Goal: Task Accomplishment & Management: Use online tool/utility

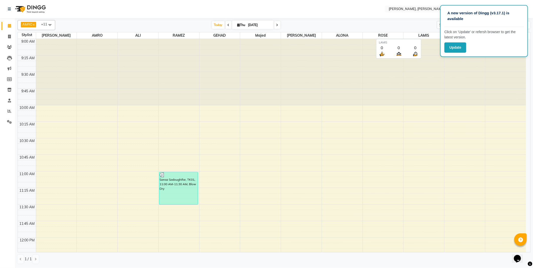
scroll to position [200, 0]
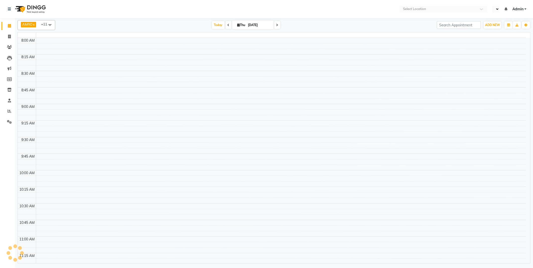
select select "en"
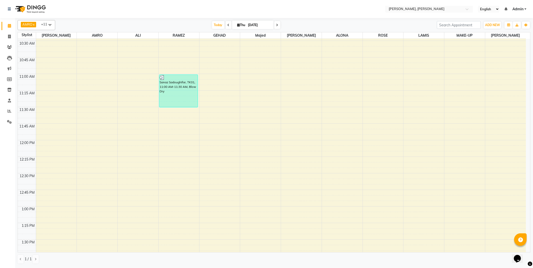
scroll to position [101, 0]
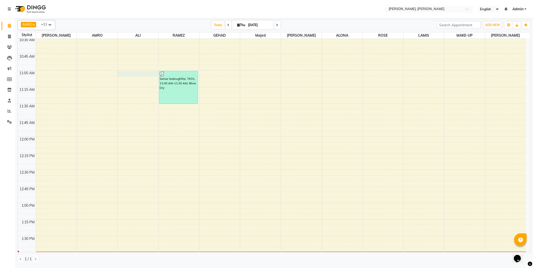
click at [135, 73] on div at bounding box center [138, 74] width 41 height 6
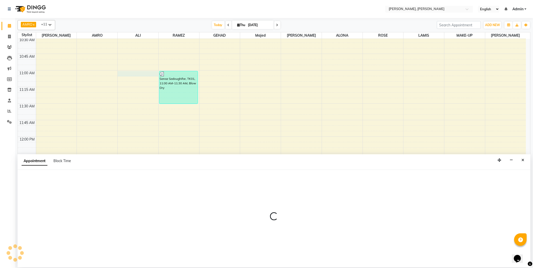
select select "59741"
select select "tentative"
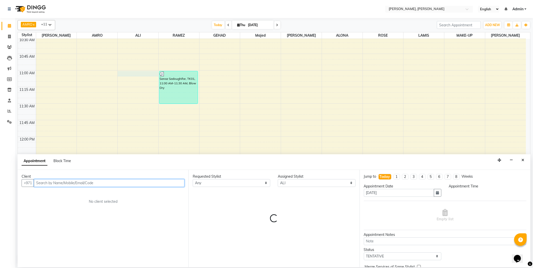
select select "660"
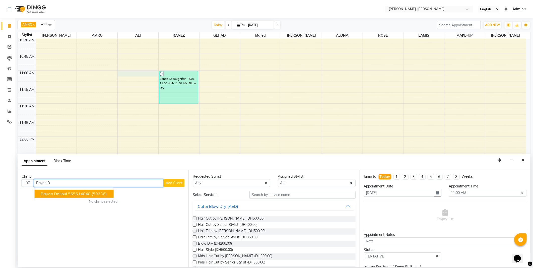
click at [89, 191] on ngb-highlight "565614848" at bounding box center [79, 193] width 23 height 5
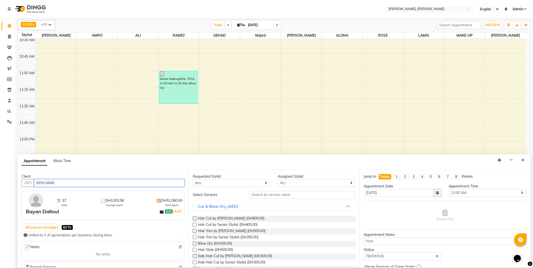
type input "565614848"
click at [261, 194] on input "text" at bounding box center [303, 195] width 106 height 8
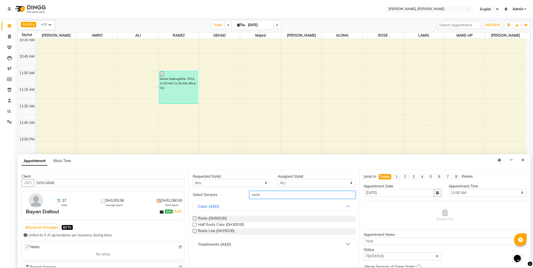
type input "roots"
click at [195, 219] on label at bounding box center [195, 219] width 4 height 4
click at [195, 219] on input "checkbox" at bounding box center [194, 218] width 3 height 3
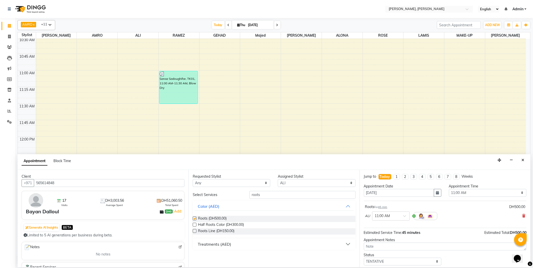
scroll to position [22, 0]
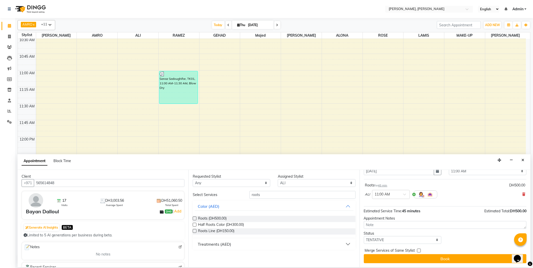
checkbox input "false"
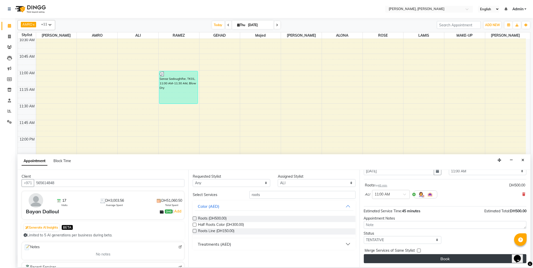
click at [451, 260] on button "Book" at bounding box center [445, 258] width 163 height 9
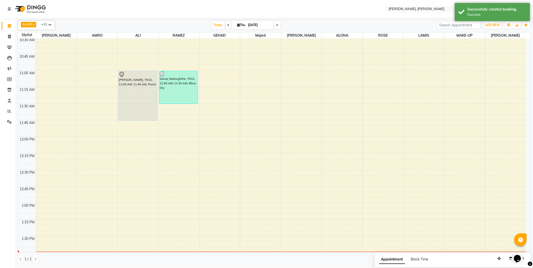
click at [140, 88] on div "Bayan Dalloul, TK02, 11:00 AM-11:45 AM, Roots" at bounding box center [138, 95] width 39 height 49
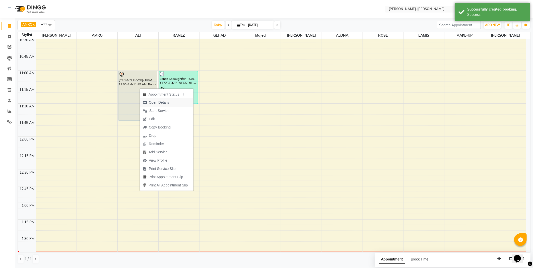
click at [154, 101] on span "Open Details" at bounding box center [159, 102] width 20 height 5
select select "7"
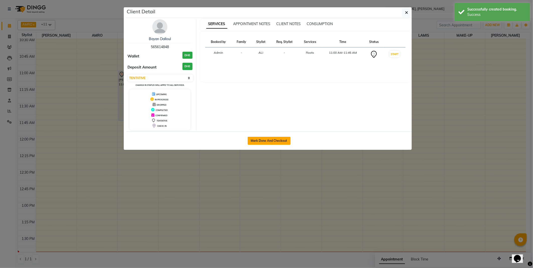
click at [272, 141] on button "Mark Done And Checkout" at bounding box center [269, 141] width 43 height 8
select select "service"
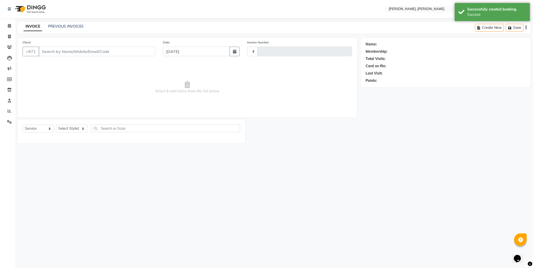
type input "2341"
select select "7142"
select select "3"
type input "565614848"
select select "59741"
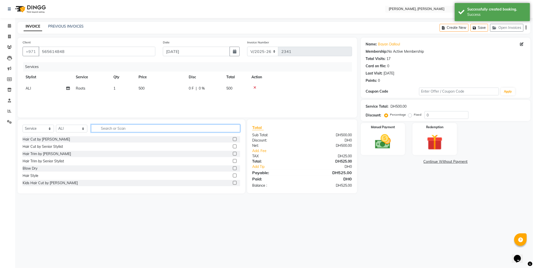
click at [115, 128] on input "text" at bounding box center [165, 129] width 149 height 8
type input "toner"
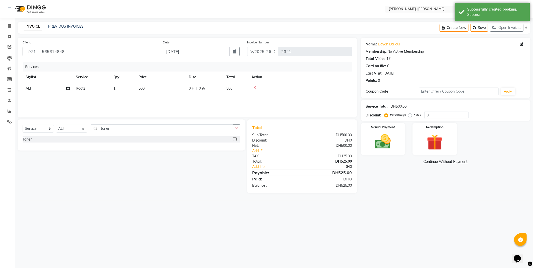
click at [233, 139] on label at bounding box center [235, 139] width 4 height 4
click at [233, 139] on input "checkbox" at bounding box center [234, 139] width 3 height 3
checkbox input "false"
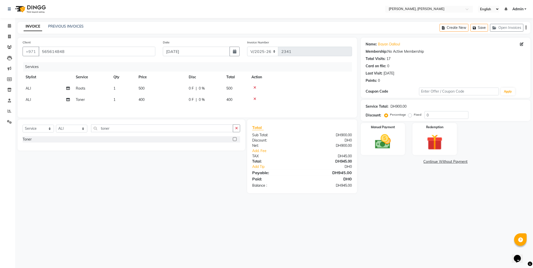
click at [375, 142] on img at bounding box center [383, 142] width 26 height 18
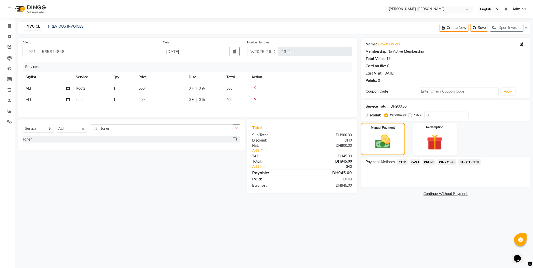
click at [446, 161] on span "Other Cards" at bounding box center [447, 162] width 19 height 6
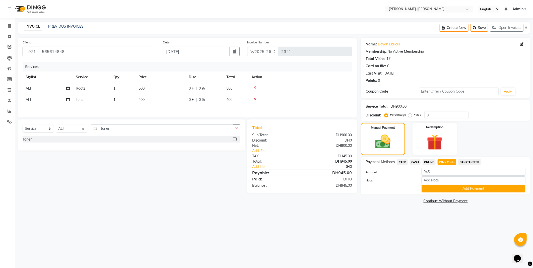
click at [148, 87] on td "500" at bounding box center [161, 88] width 50 height 11
select select "59741"
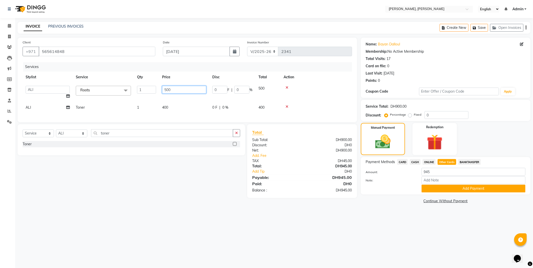
click at [169, 88] on input "500" at bounding box center [184, 90] width 44 height 8
type input "600"
click at [186, 109] on div "Services Stylist Service Qty Price Disc Total Action ABOUD ALI ALONA ALYA ALYSS…" at bounding box center [188, 89] width 330 height 55
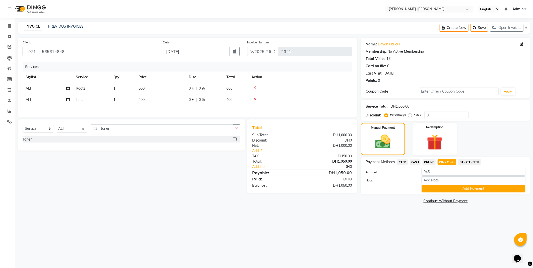
click at [398, 163] on span "CARD" at bounding box center [402, 162] width 11 height 6
type input "1050"
click at [445, 161] on span "Other Cards" at bounding box center [447, 162] width 19 height 6
click at [477, 189] on button "Add Payment" at bounding box center [474, 189] width 104 height 8
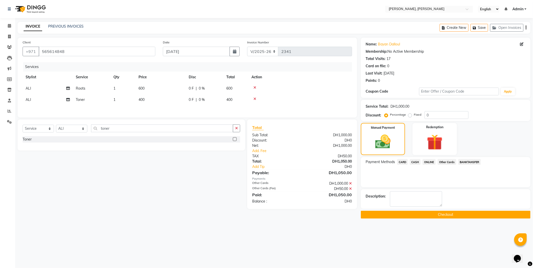
click at [482, 212] on button "Checkout" at bounding box center [446, 215] width 170 height 8
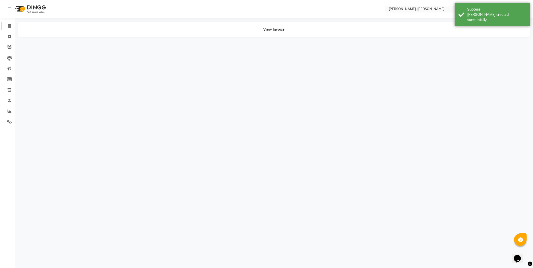
click at [9, 24] on icon at bounding box center [9, 26] width 3 height 4
